Goal: Task Accomplishment & Management: Manage account settings

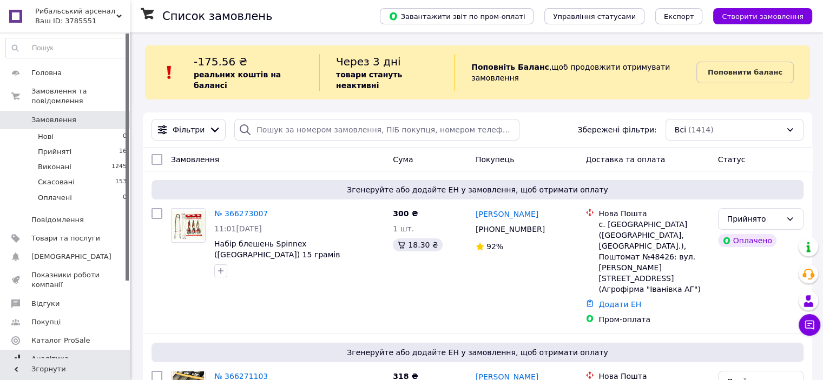
click at [48, 354] on span "Аналітика" at bounding box center [49, 359] width 37 height 10
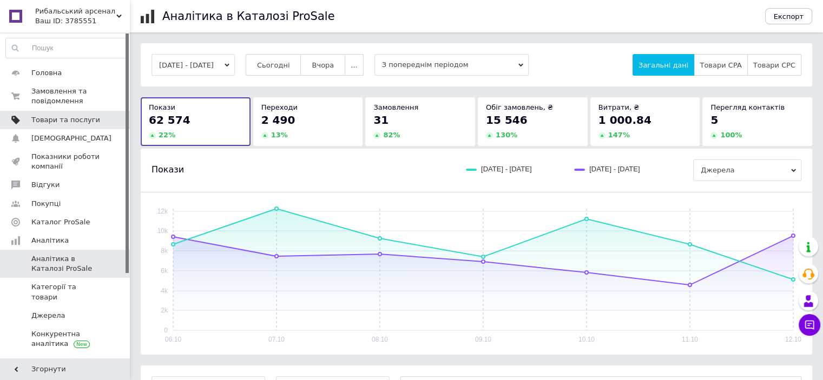
click at [42, 123] on span "Товари та послуги" at bounding box center [65, 120] width 69 height 10
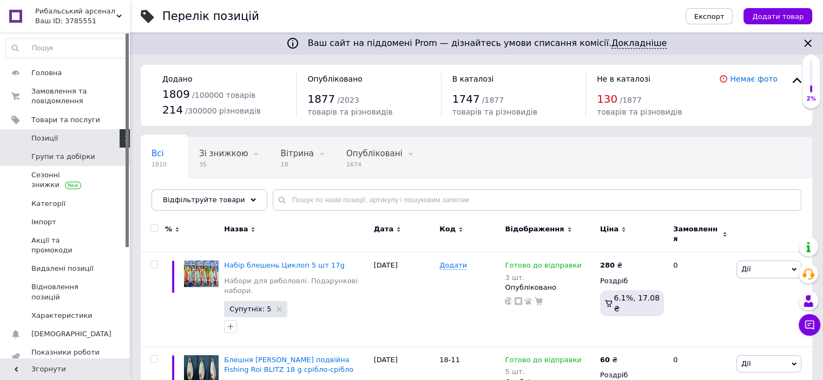
click at [60, 156] on span "Групи та добірки" at bounding box center [63, 157] width 64 height 10
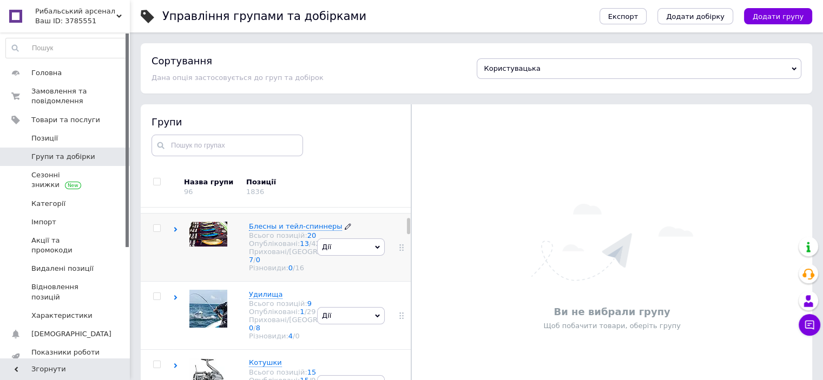
scroll to position [54, 0]
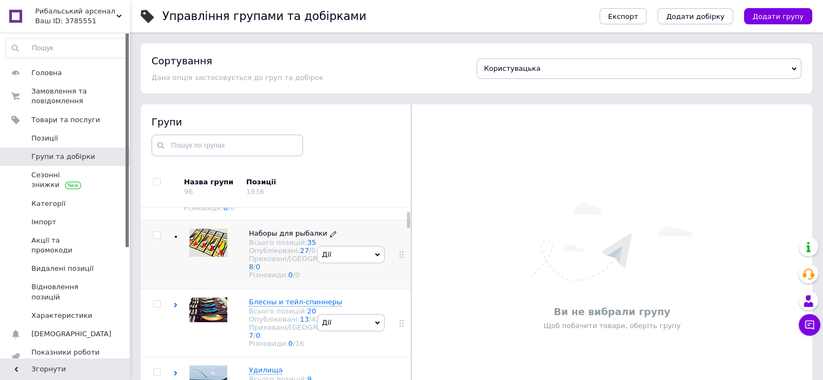
click at [265, 238] on span "Наборы для рыбалки" at bounding box center [288, 233] width 78 height 8
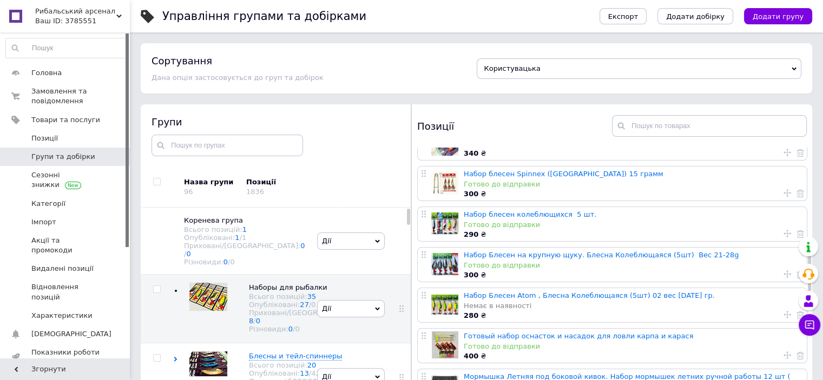
scroll to position [433, 0]
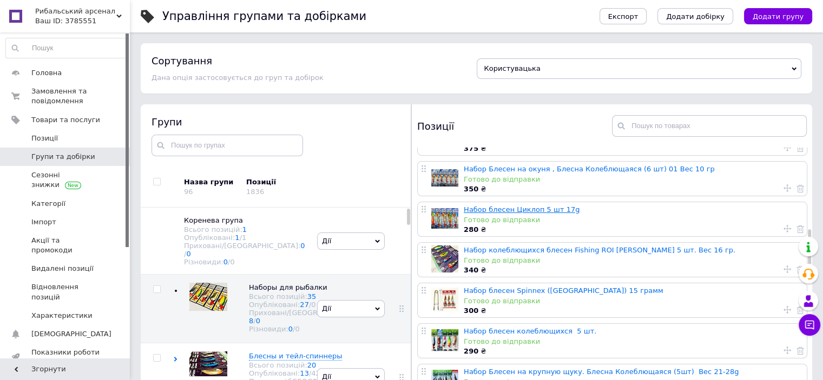
click at [484, 209] on link "Набор блесен Циклоп 5 шт 17g" at bounding box center [522, 210] width 116 height 8
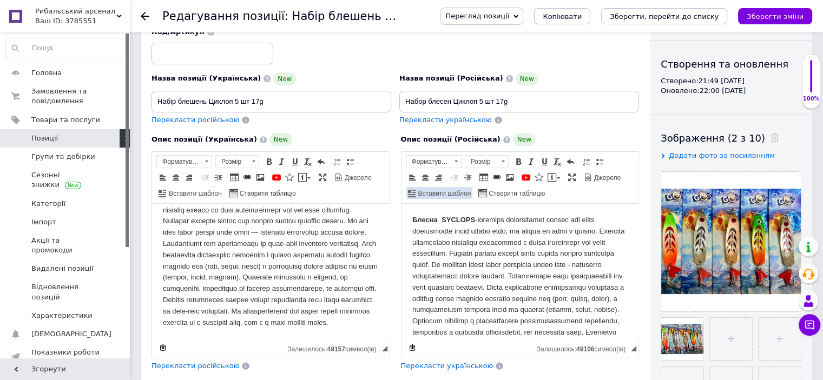
scroll to position [149, 0]
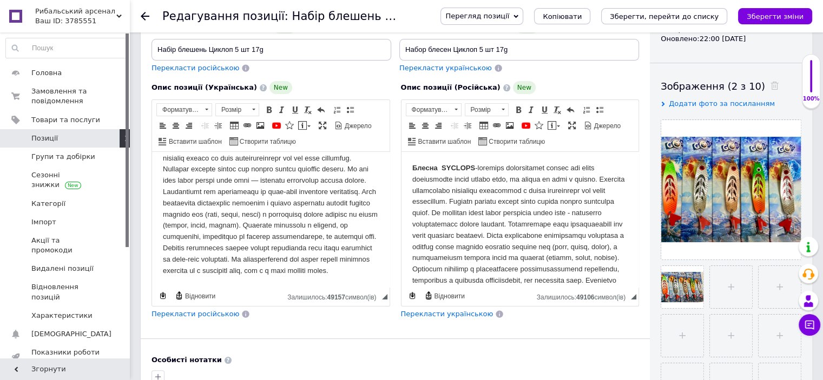
click at [280, 217] on body "Блешня SYCLOPS" at bounding box center [271, 203] width 216 height 146
